Goal: Communication & Community: Answer question/provide support

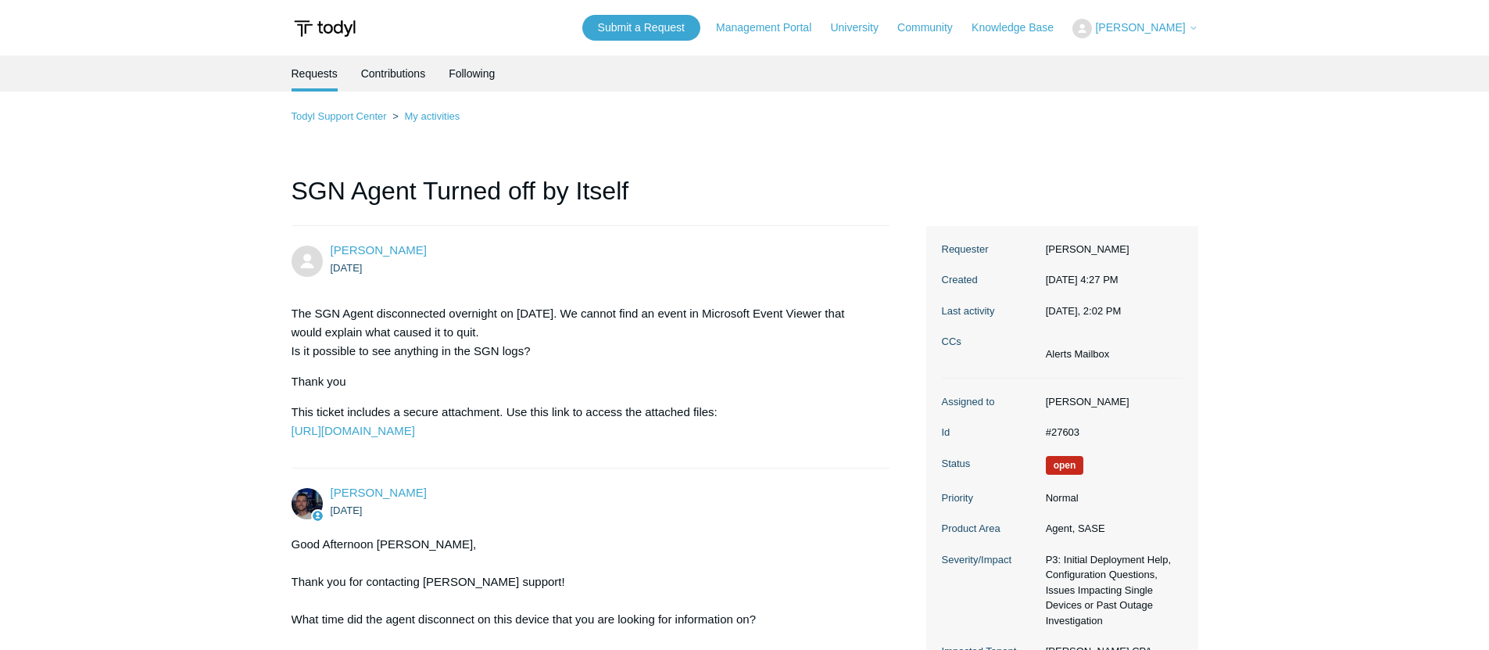
scroll to position [1733, 0]
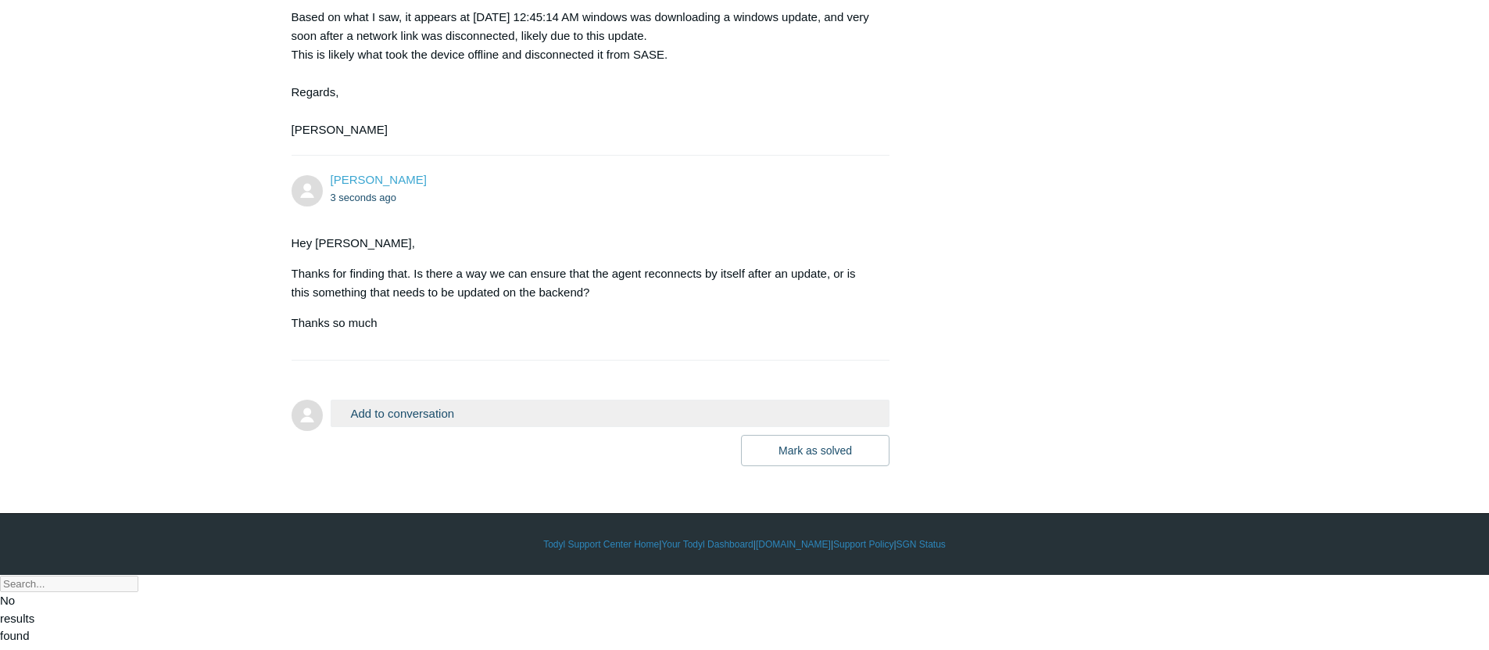
click at [509, 427] on button "Add to conversation" at bounding box center [611, 412] width 560 height 27
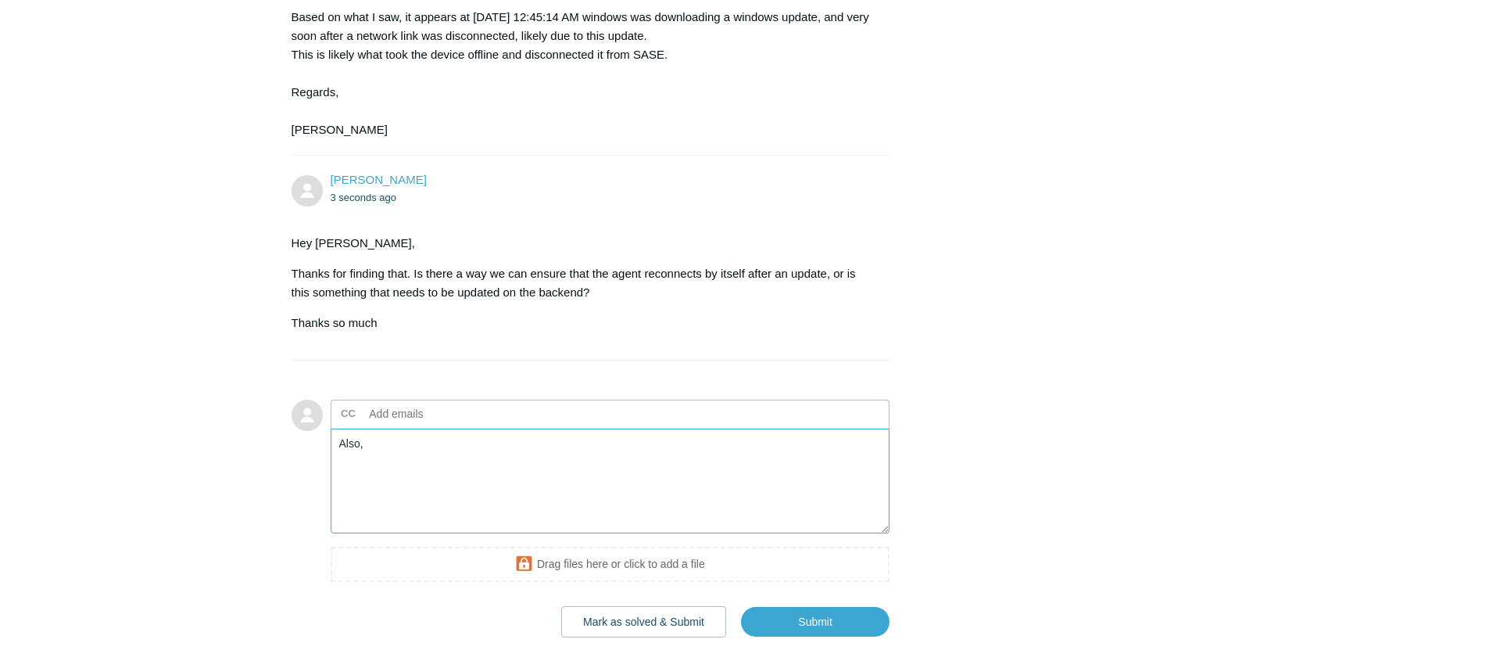
type textarea "Also,"
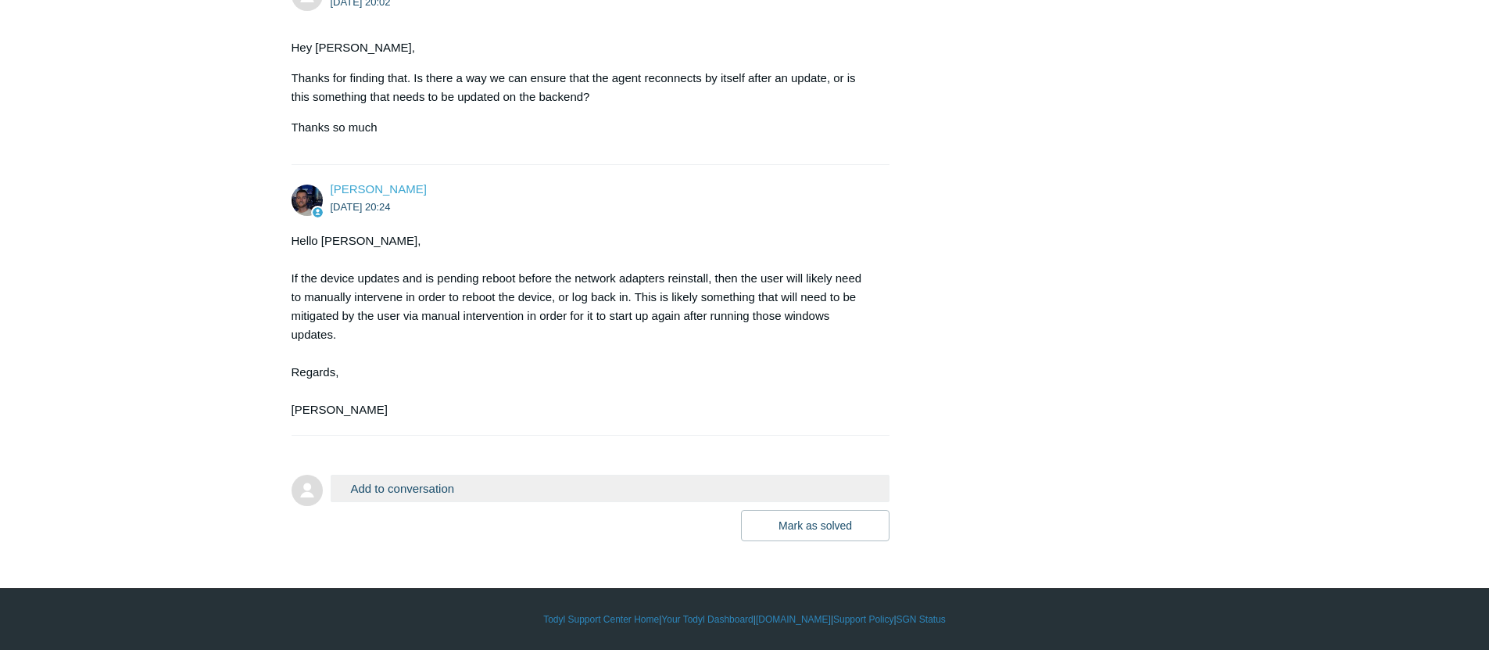
scroll to position [2004, 0]
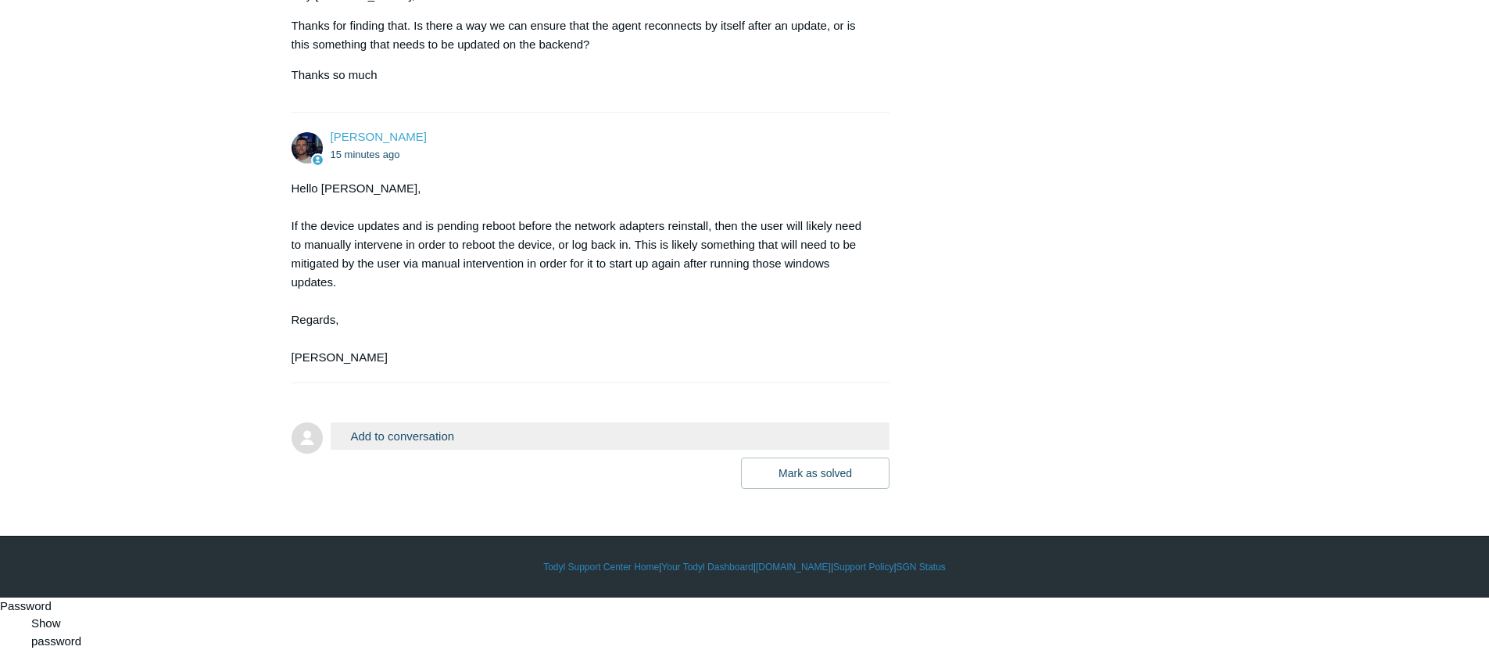
click at [484, 450] on button "Add to conversation" at bounding box center [611, 435] width 560 height 27
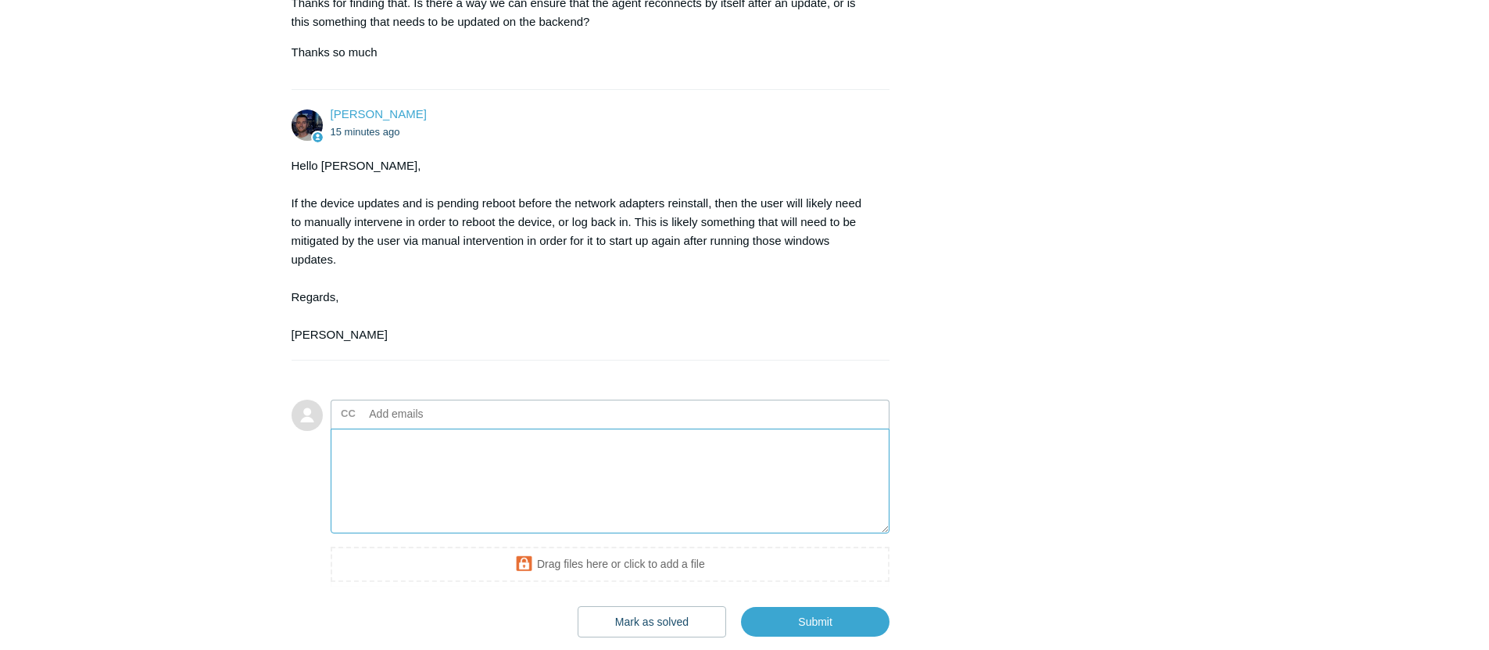
click at [500, 533] on textarea "Add your reply" at bounding box center [611, 481] width 560 height 106
drag, startPoint x: 614, startPoint y: 519, endPoint x: 590, endPoint y: 519, distance: 24.2
click at [590, 519] on textarea "I see thank you. Is it possible to tell from the logs if SGN actually quit, or …" at bounding box center [611, 481] width 560 height 106
click at [769, 506] on textarea "I see thank you. Is it possible to tell from the logs if the agent actually qui…" at bounding box center [611, 481] width 560 height 106
click at [760, 512] on textarea "I see thank you. Is it possible to tell from the logs if the agent actually qui…" at bounding box center [611, 481] width 560 height 106
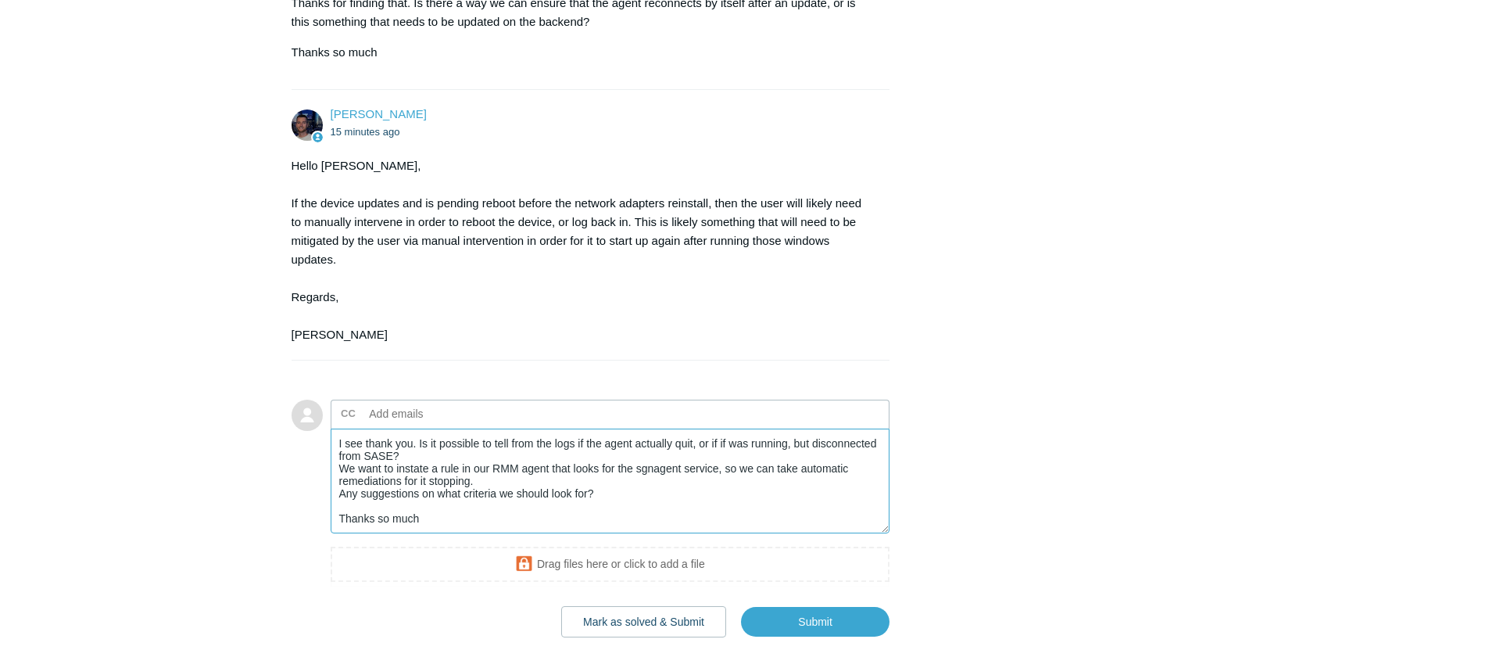
click at [584, 529] on textarea "I see thank you. Is it possible to tell from the logs if the agent actually qui…" at bounding box center [611, 481] width 560 height 106
click at [548, 534] on textarea "I see thank you. Is it possible to tell from the logs if the agent actually qui…" at bounding box center [611, 481] width 560 height 106
click at [636, 534] on textarea "I see thank you. Is it possible to tell from the logs if the agent actually qui…" at bounding box center [611, 481] width 560 height 106
click at [607, 534] on textarea "I see thank you. Is it possible to tell from the logs if the agent actually qui…" at bounding box center [611, 481] width 560 height 106
click at [566, 534] on textarea "I see thank you. Is it possible to tell from the logs if the agent actually qui…" at bounding box center [611, 481] width 560 height 106
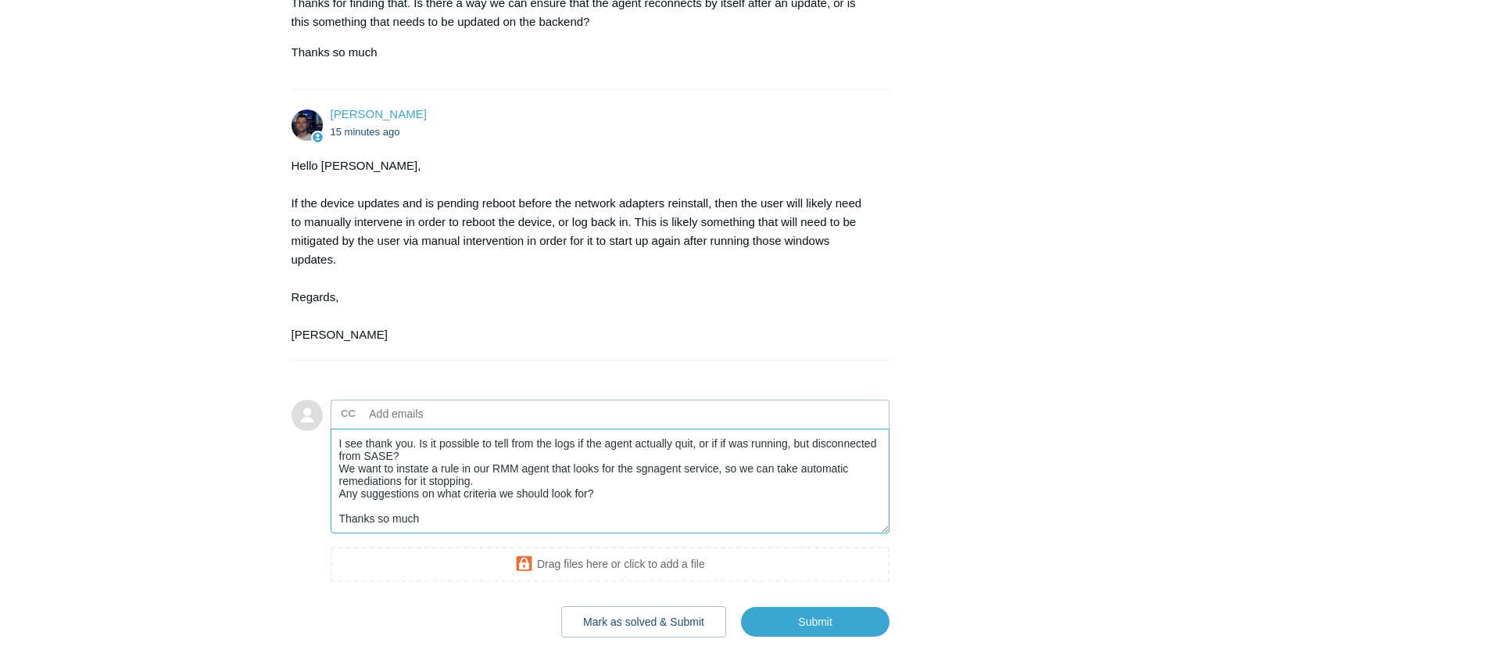
click at [571, 534] on textarea "I see thank you. Is it possible to tell from the logs if the agent actually qui…" at bounding box center [611, 481] width 560 height 106
click at [552, 534] on textarea "I see thank you. Is it possible to tell from the logs if the agent actually qui…" at bounding box center [611, 481] width 560 height 106
click at [559, 534] on textarea "I see thank you. Is it possible to tell from the logs if the agent actually qui…" at bounding box center [611, 481] width 560 height 106
click at [533, 534] on textarea "I see thank you. Is it possible to tell from the logs if the agent actually qui…" at bounding box center [611, 481] width 560 height 106
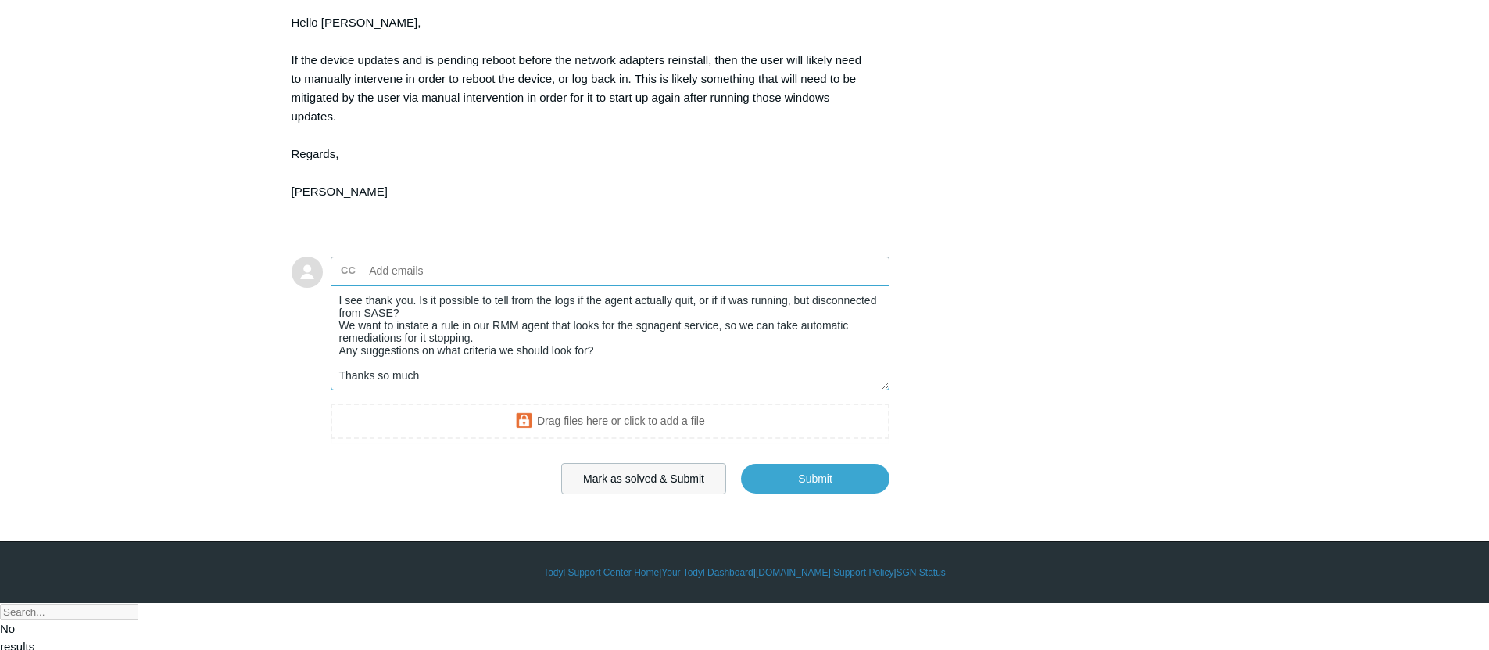
scroll to position [2175, 0]
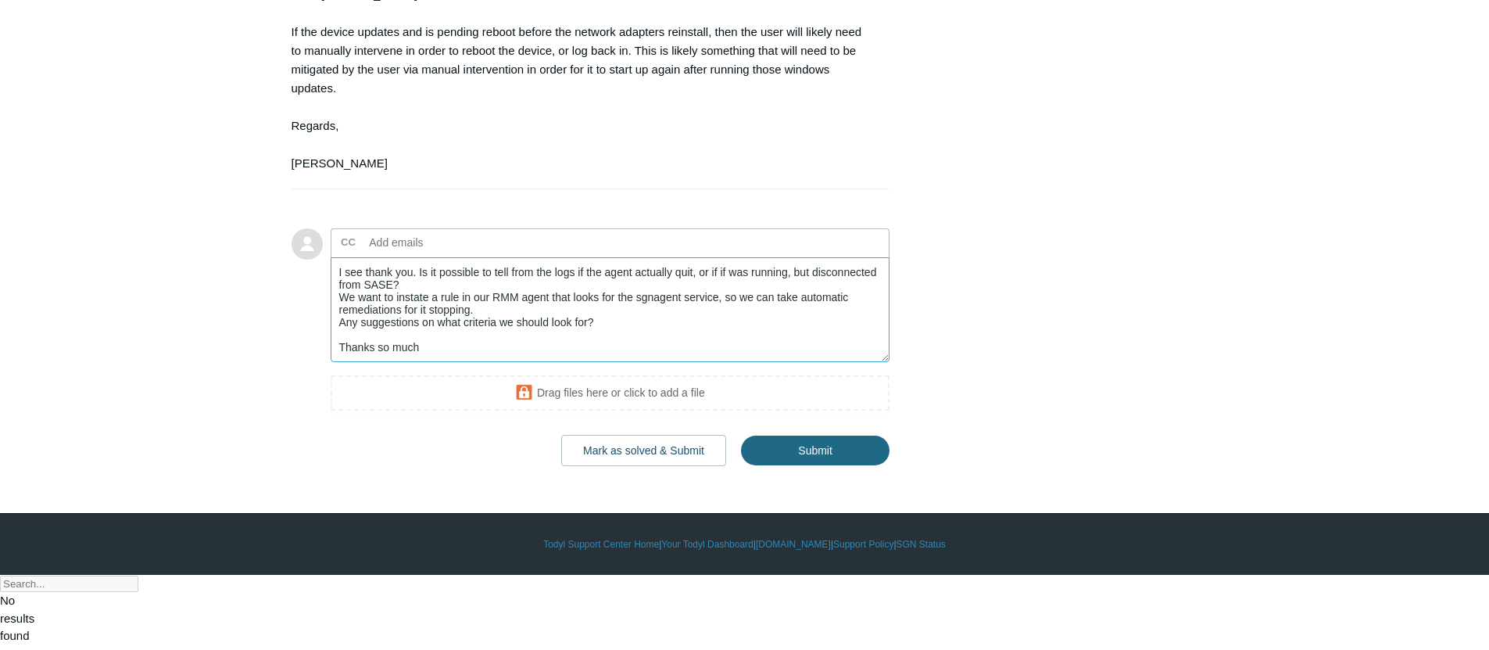
type textarea "I see thank you. Is it possible to tell from the logs if the agent actually qui…"
click at [756, 467] on input "Submit" at bounding box center [815, 450] width 149 height 31
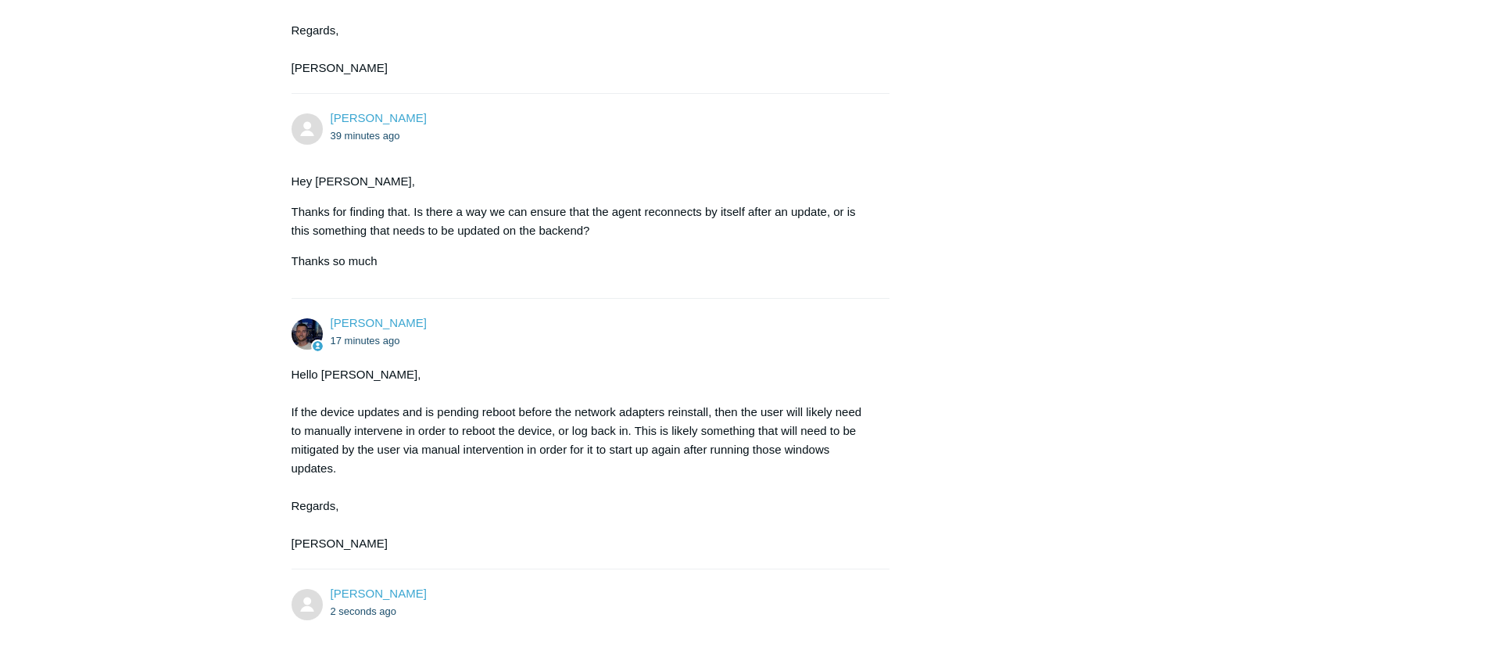
scroll to position [2234, 0]
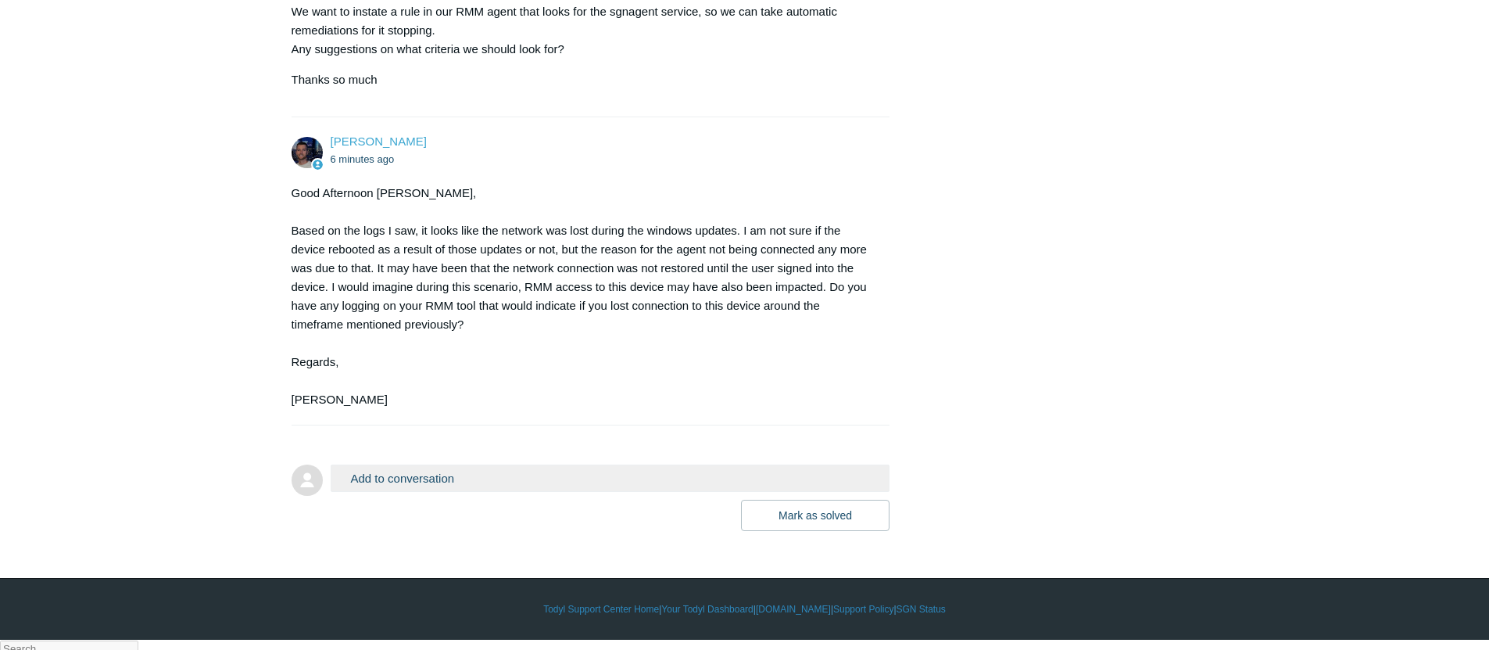
scroll to position [2542, 0]
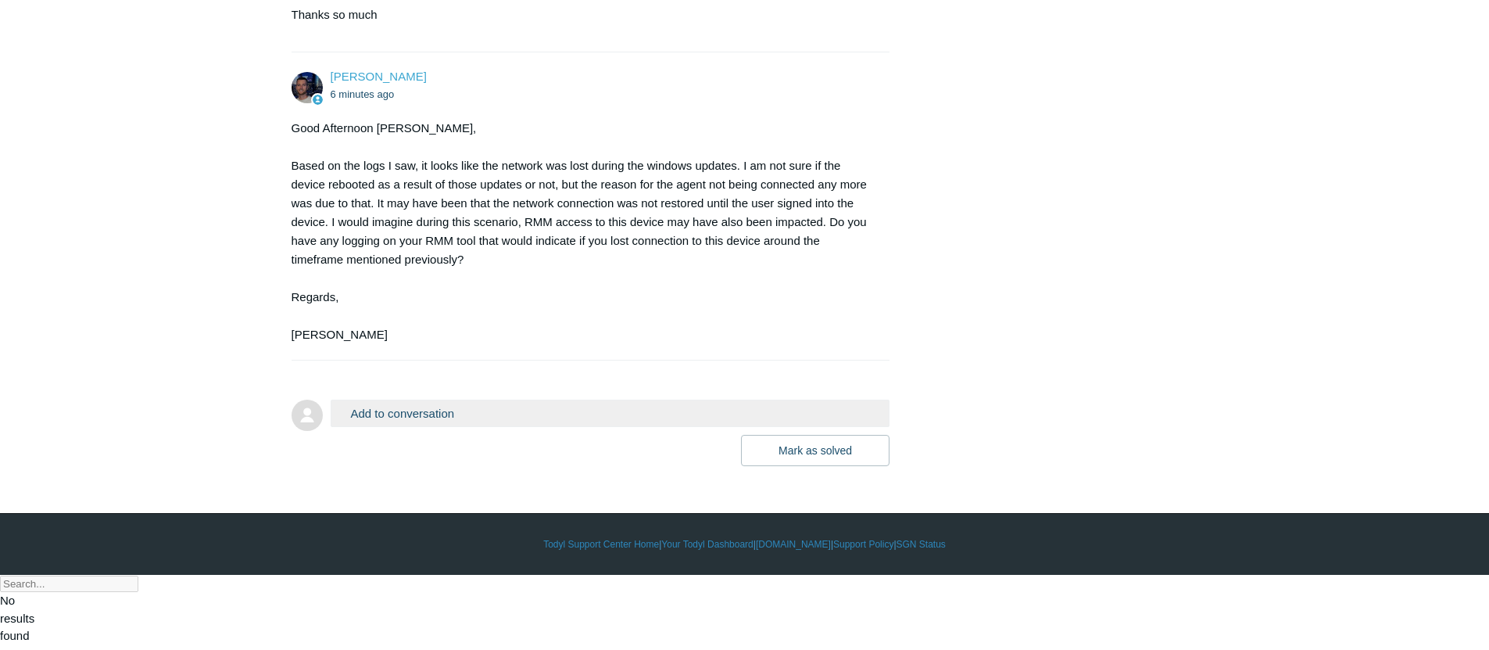
click at [502, 466] on form "Add to conversation CC Add emails Drag files here or click to add a file Mark a…" at bounding box center [591, 421] width 599 height 90
click at [489, 427] on button "Add to conversation" at bounding box center [611, 412] width 560 height 27
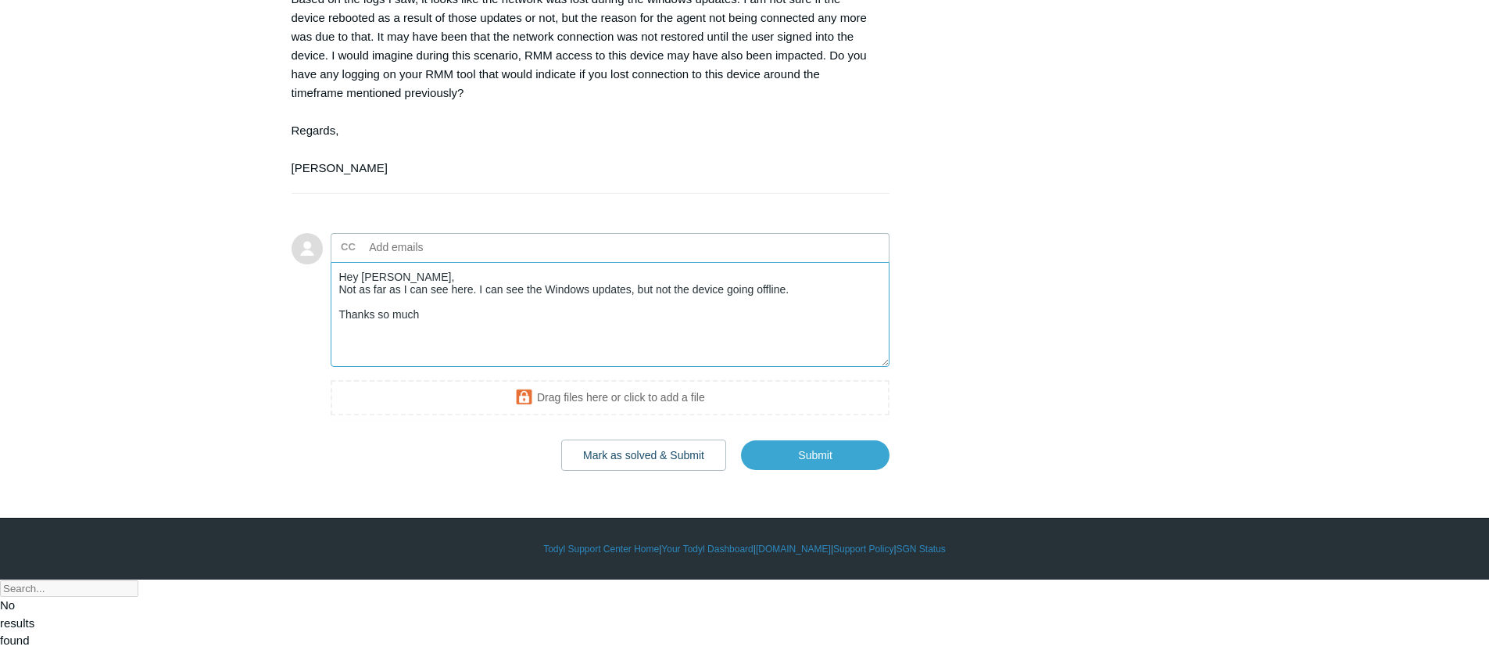
scroll to position [2713, 0]
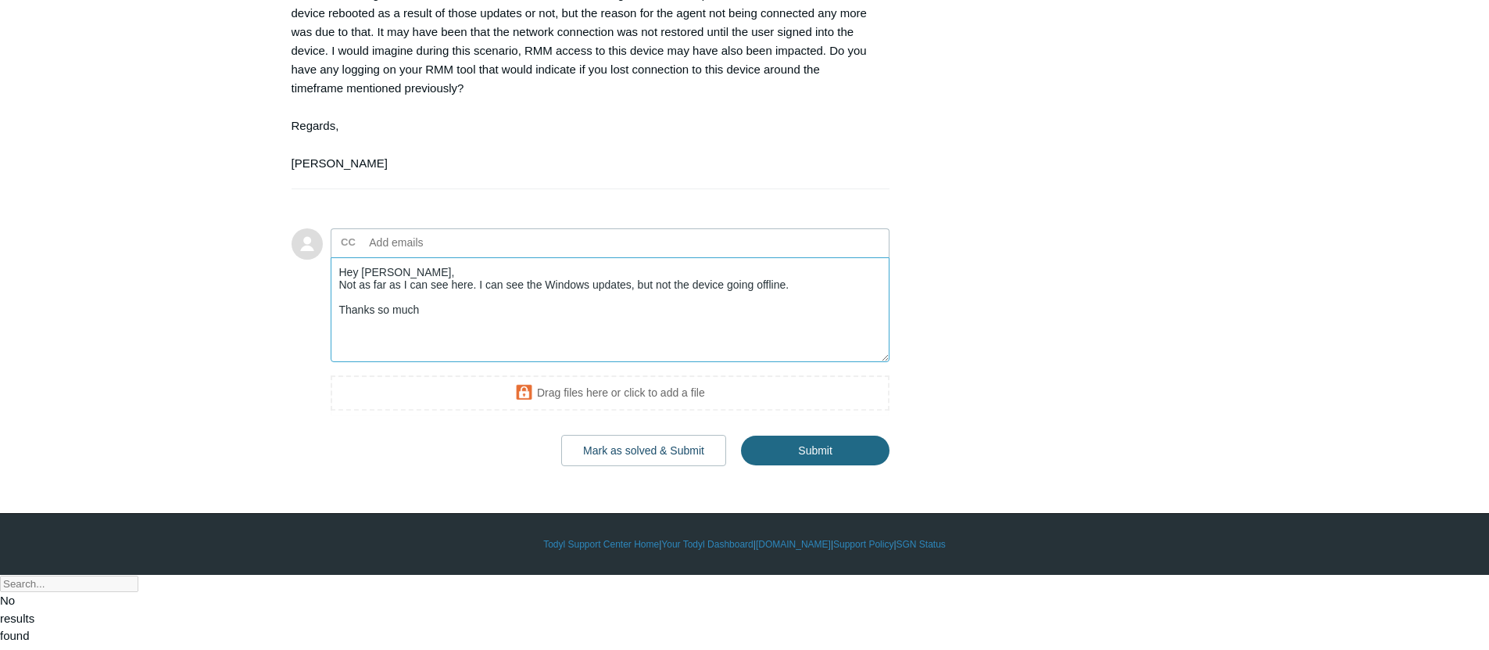
type textarea "Hey Connor, Not as far as I can see here. I can see the Windows updates, but no…"
click at [841, 467] on input "Submit" at bounding box center [815, 450] width 149 height 31
